Goal: Task Accomplishment & Management: Manage account settings

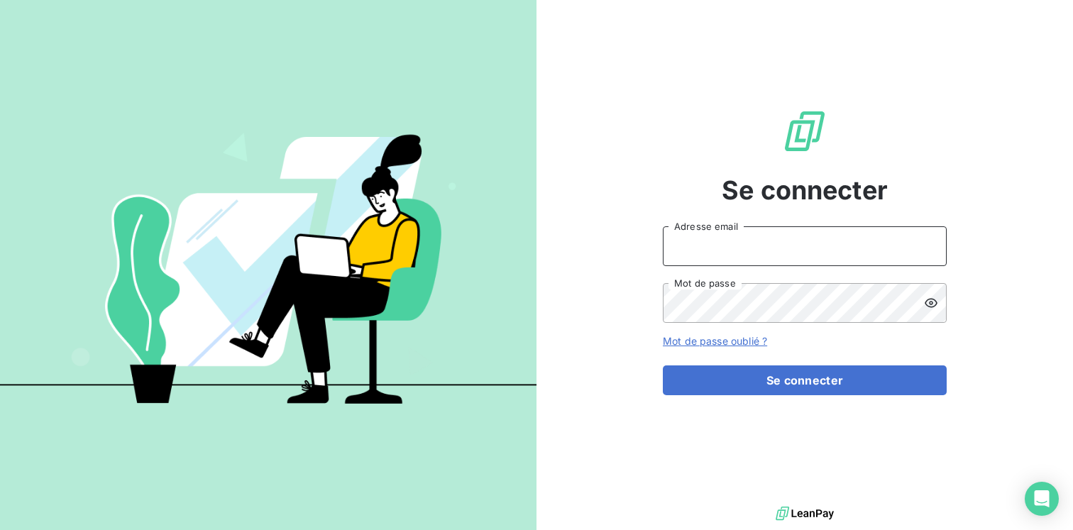
click at [836, 255] on input "Adresse email" at bounding box center [805, 246] width 284 height 40
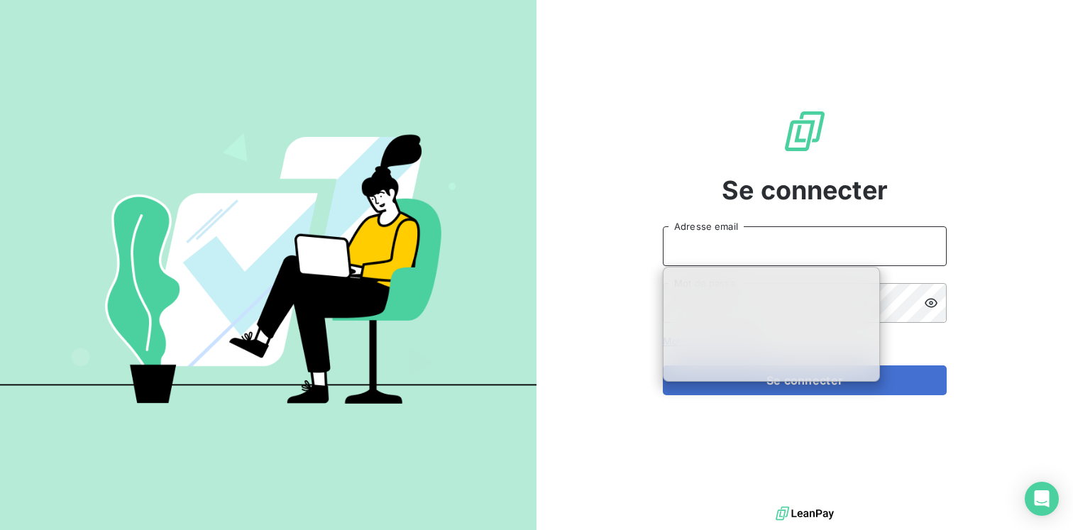
type input "k.berkeley@equippro.fr"
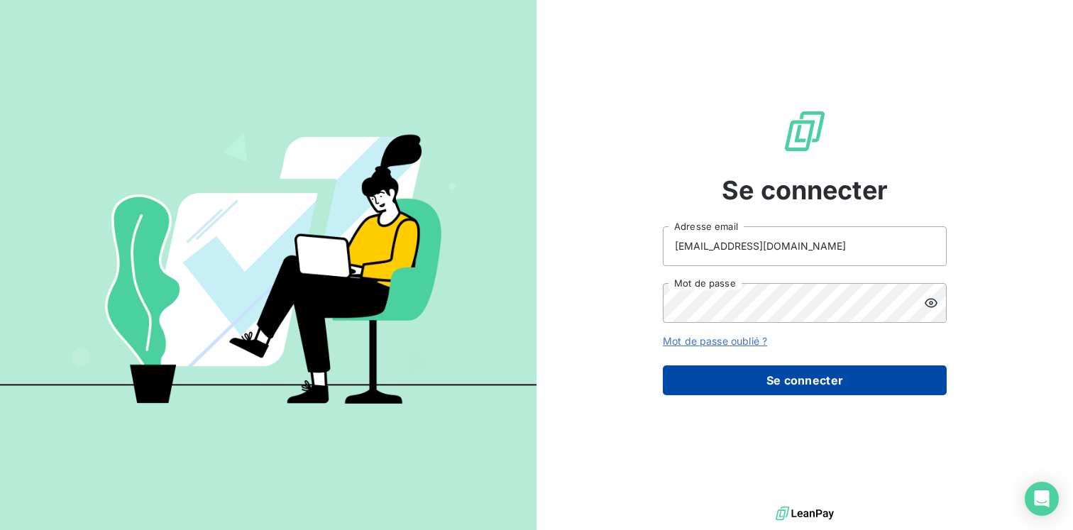
click at [729, 381] on button "Se connecter" at bounding box center [805, 381] width 284 height 30
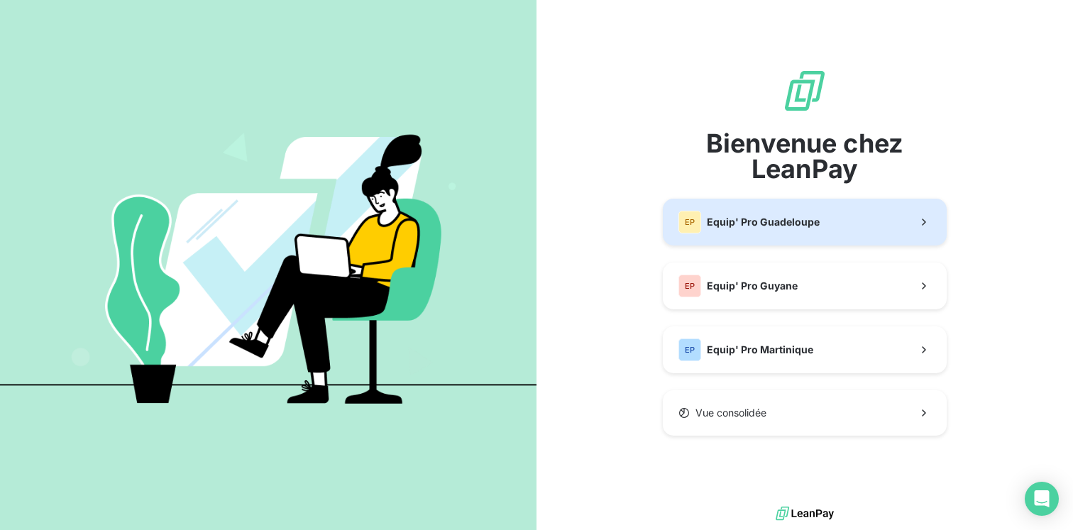
click at [781, 226] on span "Equip' Pro Guadeloupe" at bounding box center [763, 222] width 113 height 14
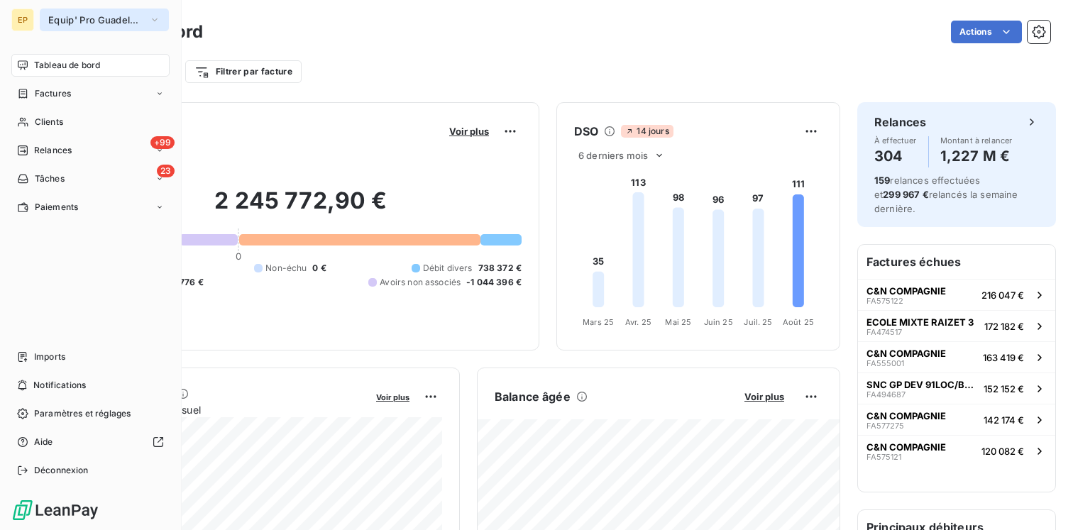
click at [141, 21] on span "Equip' Pro Guadeloupe" at bounding box center [95, 19] width 95 height 11
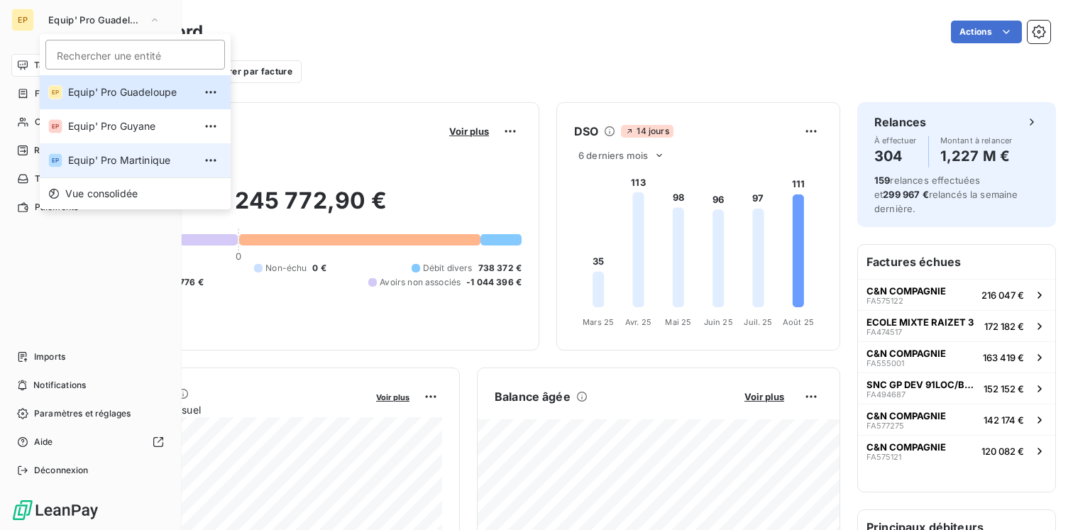
click at [106, 156] on span "Equip' Pro Martinique" at bounding box center [131, 160] width 126 height 14
